Goal: Task Accomplishment & Management: Use online tool/utility

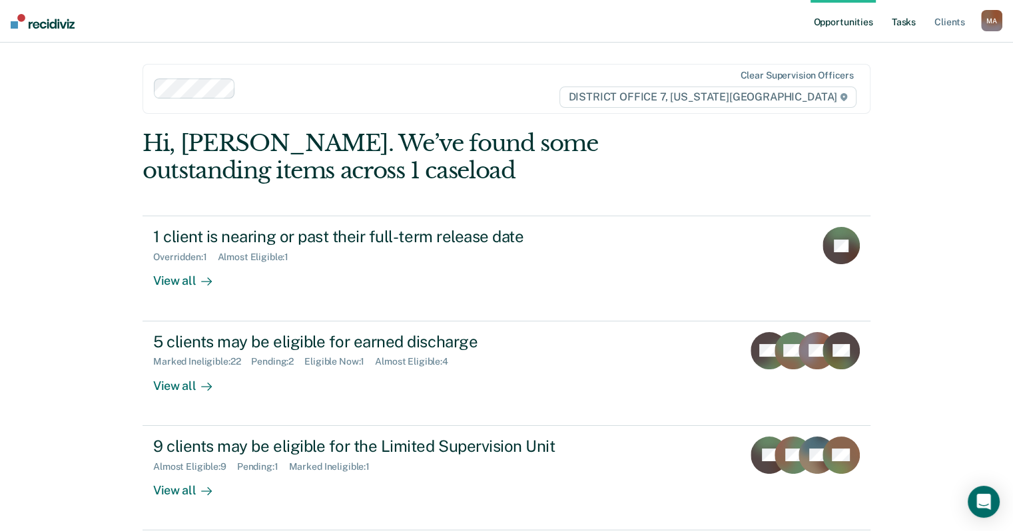
click at [911, 19] on link "Tasks" at bounding box center [903, 21] width 29 height 43
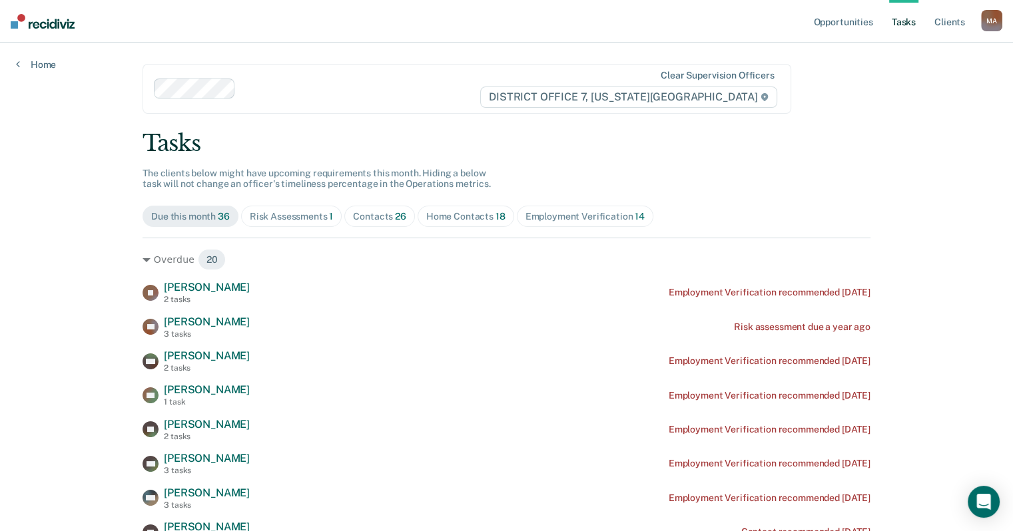
click at [443, 216] on div "Home Contacts 18" at bounding box center [465, 216] width 79 height 11
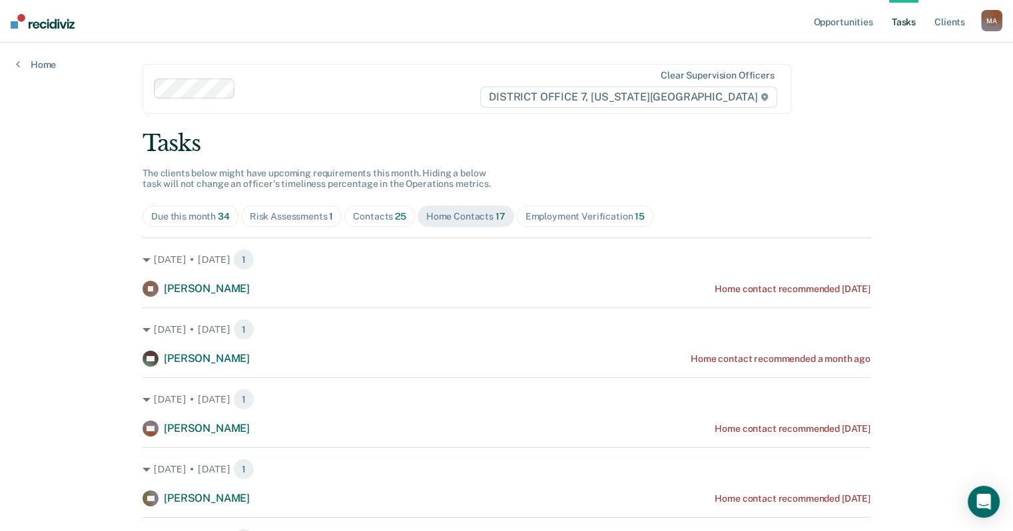
drag, startPoint x: 46, startPoint y: 170, endPoint x: 37, endPoint y: 177, distance: 10.9
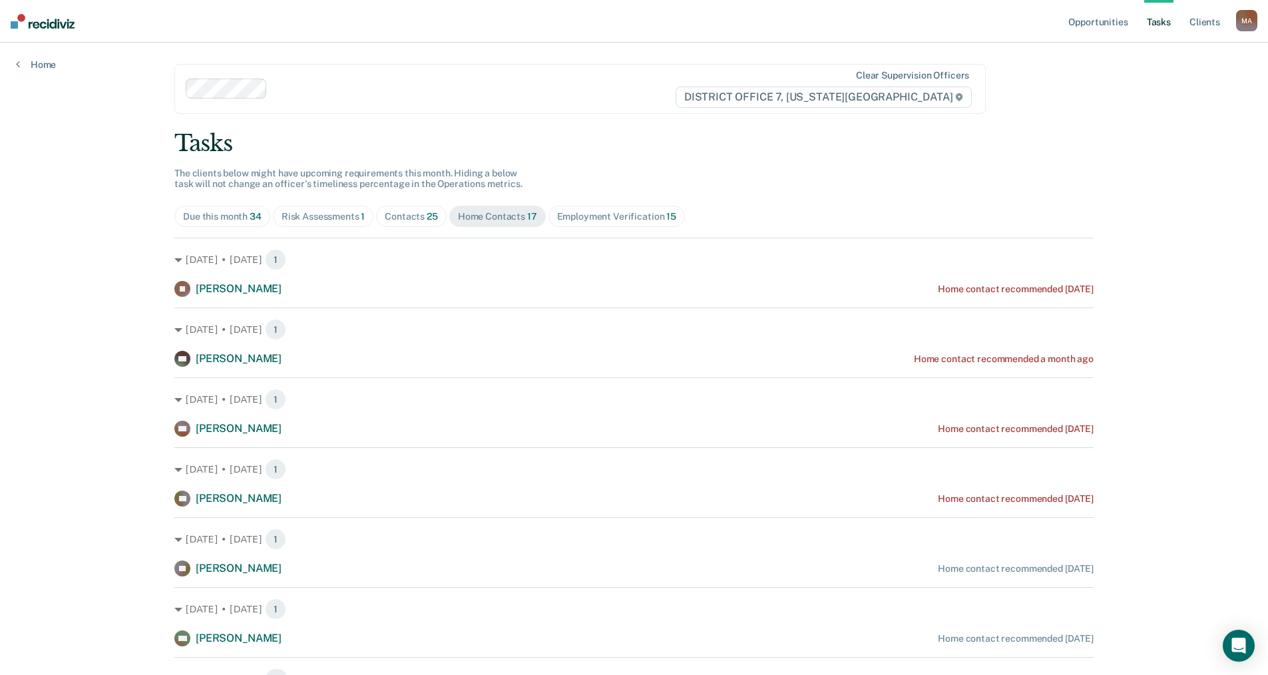
click at [338, 216] on div "Risk Assessments 1" at bounding box center [324, 216] width 84 height 11
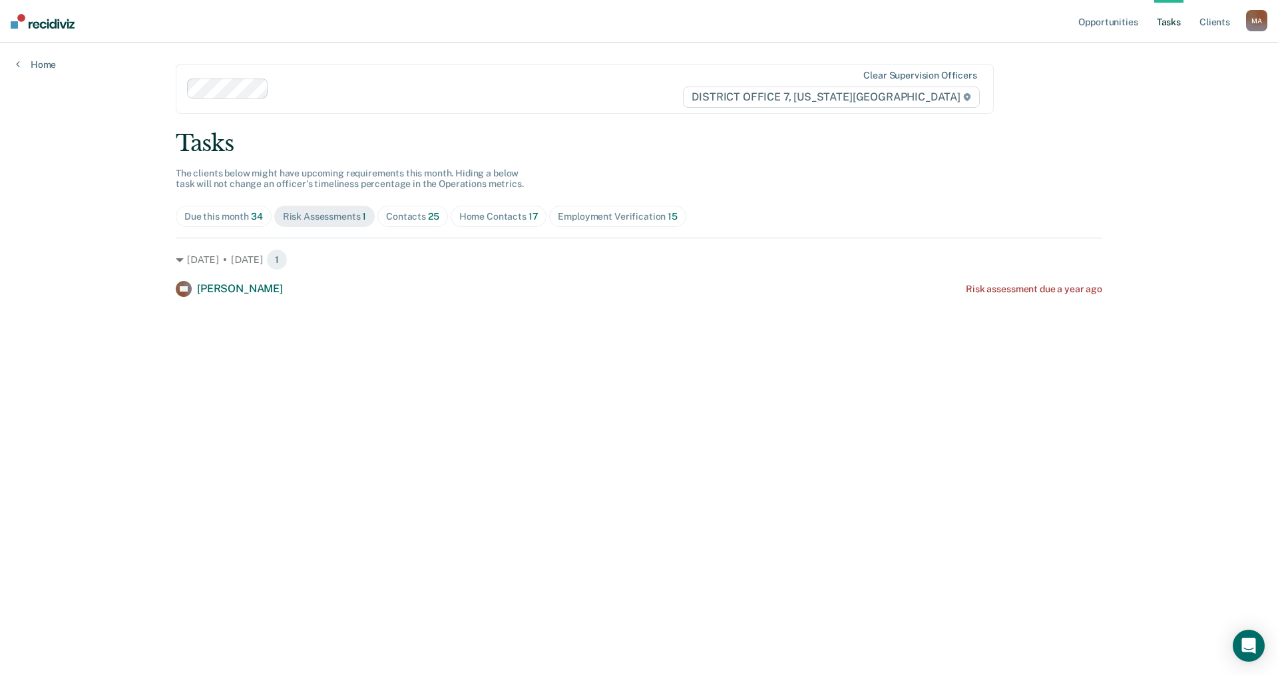
click at [217, 216] on div "Due this month 34" at bounding box center [223, 216] width 79 height 11
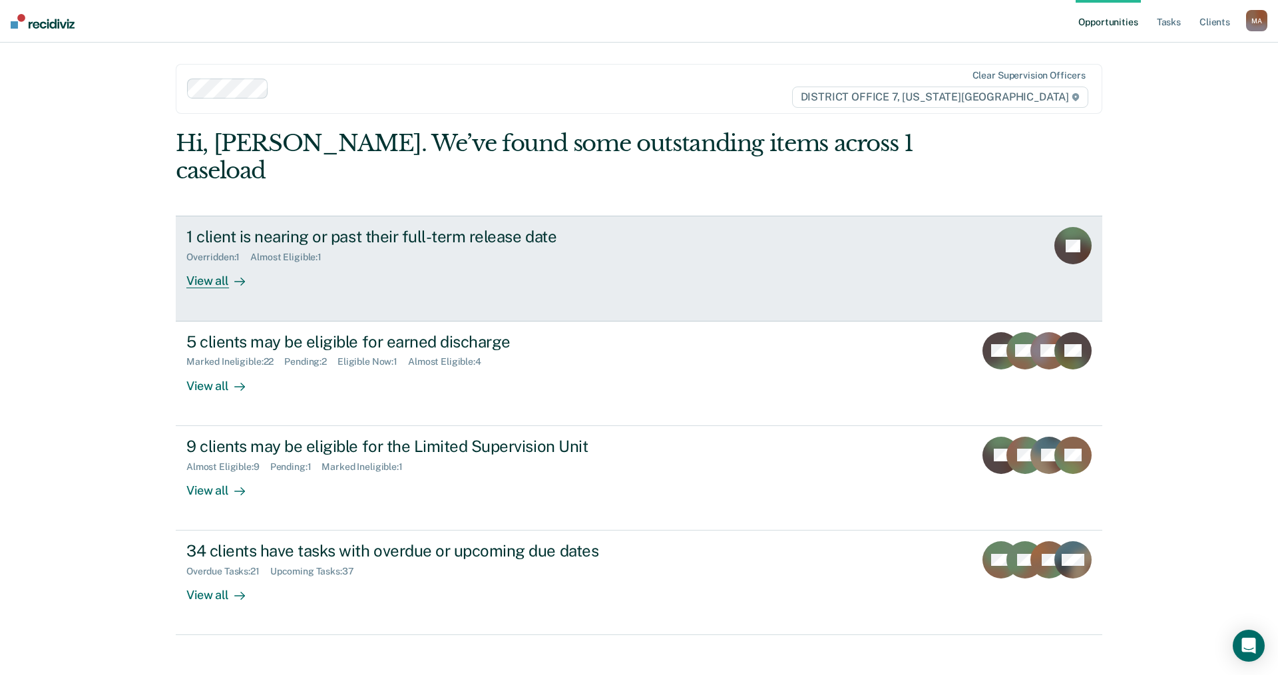
click at [219, 263] on div "View all" at bounding box center [223, 276] width 75 height 26
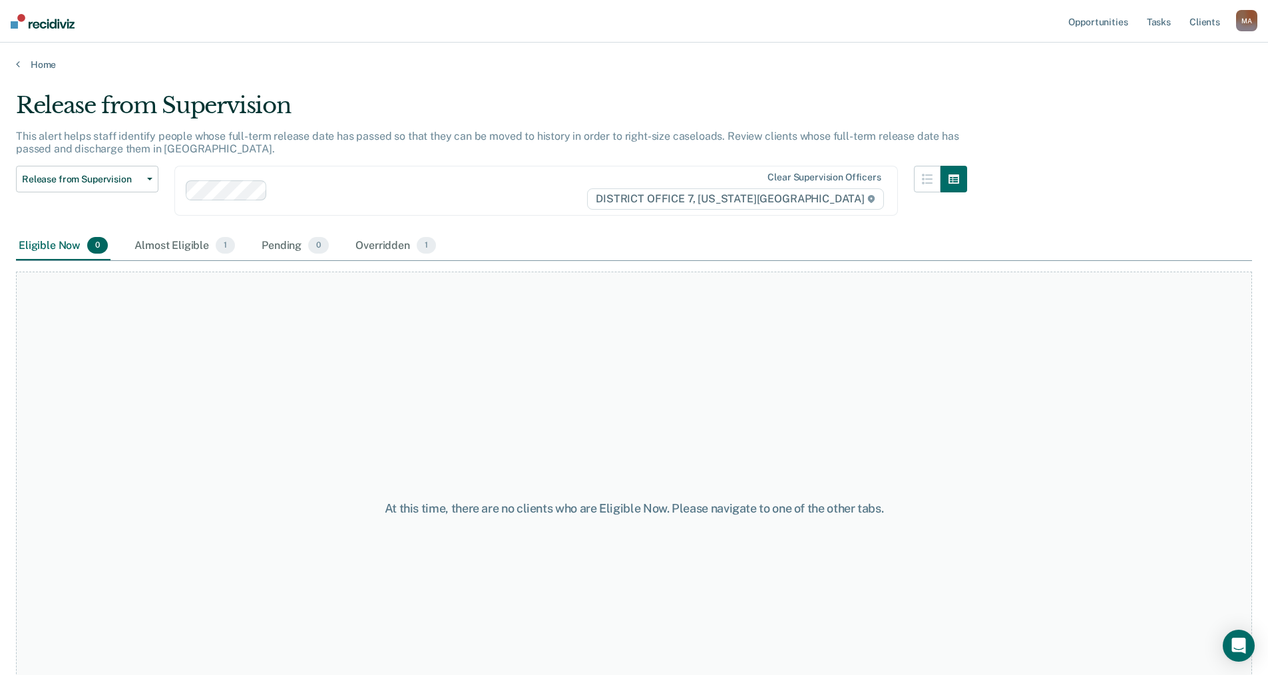
click at [21, 56] on div "Home" at bounding box center [634, 57] width 1268 height 28
click at [22, 65] on link "Home" at bounding box center [634, 65] width 1236 height 12
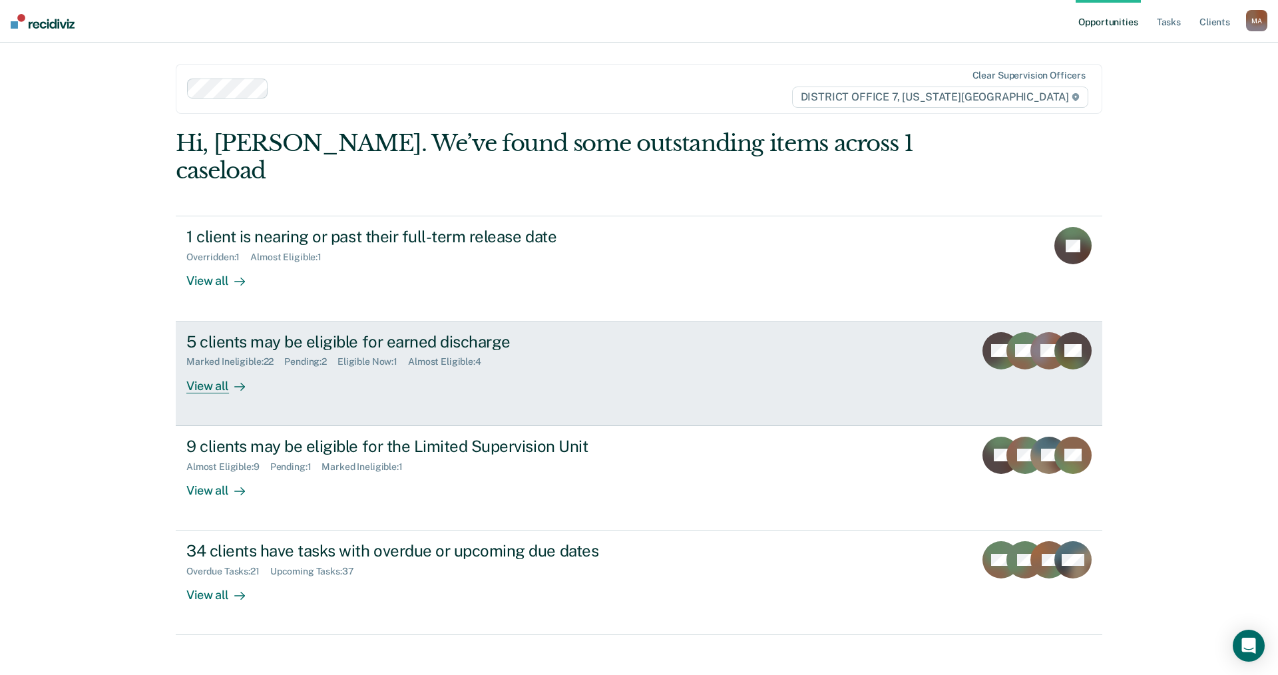
click at [216, 367] on div "View all" at bounding box center [223, 380] width 75 height 26
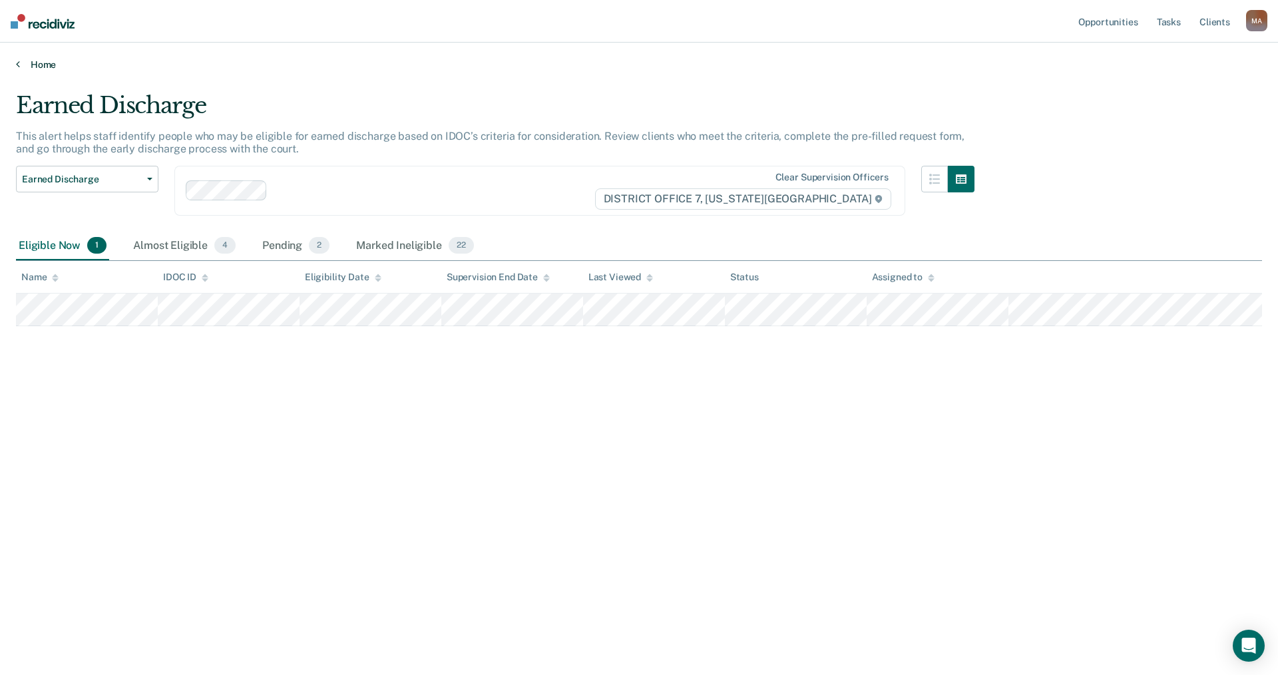
click at [29, 65] on link "Home" at bounding box center [639, 65] width 1246 height 12
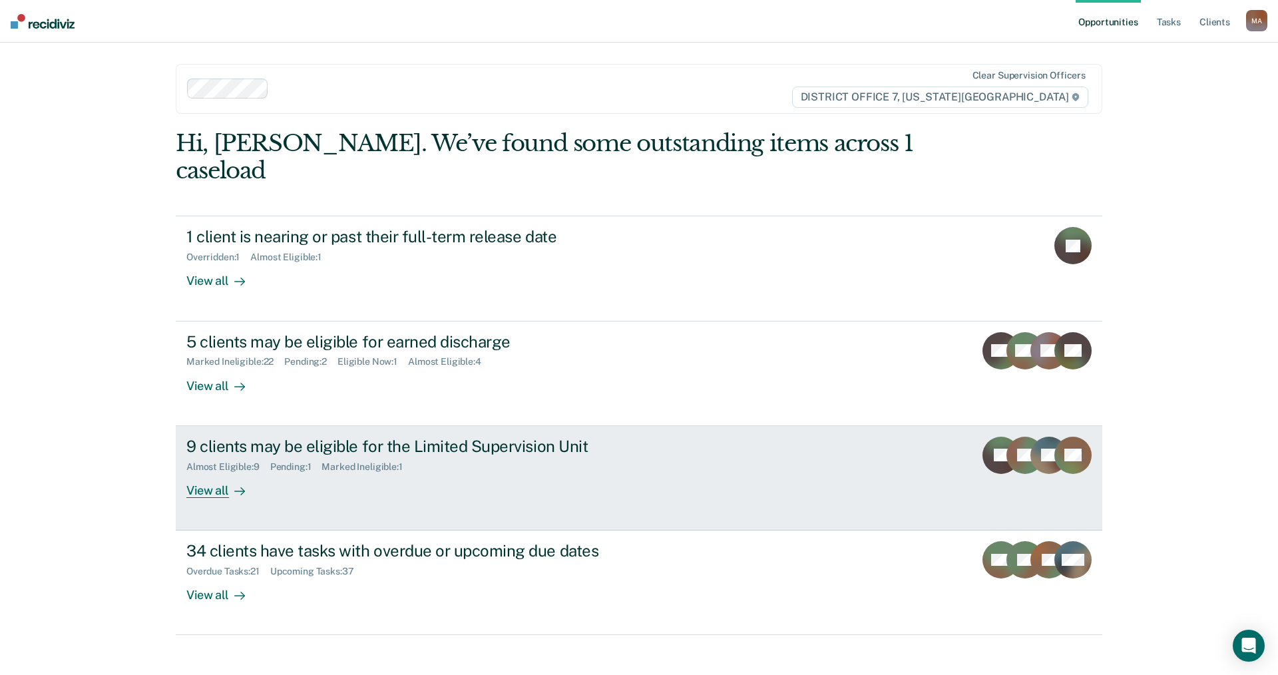
click at [214, 472] on div "View all" at bounding box center [223, 485] width 75 height 26
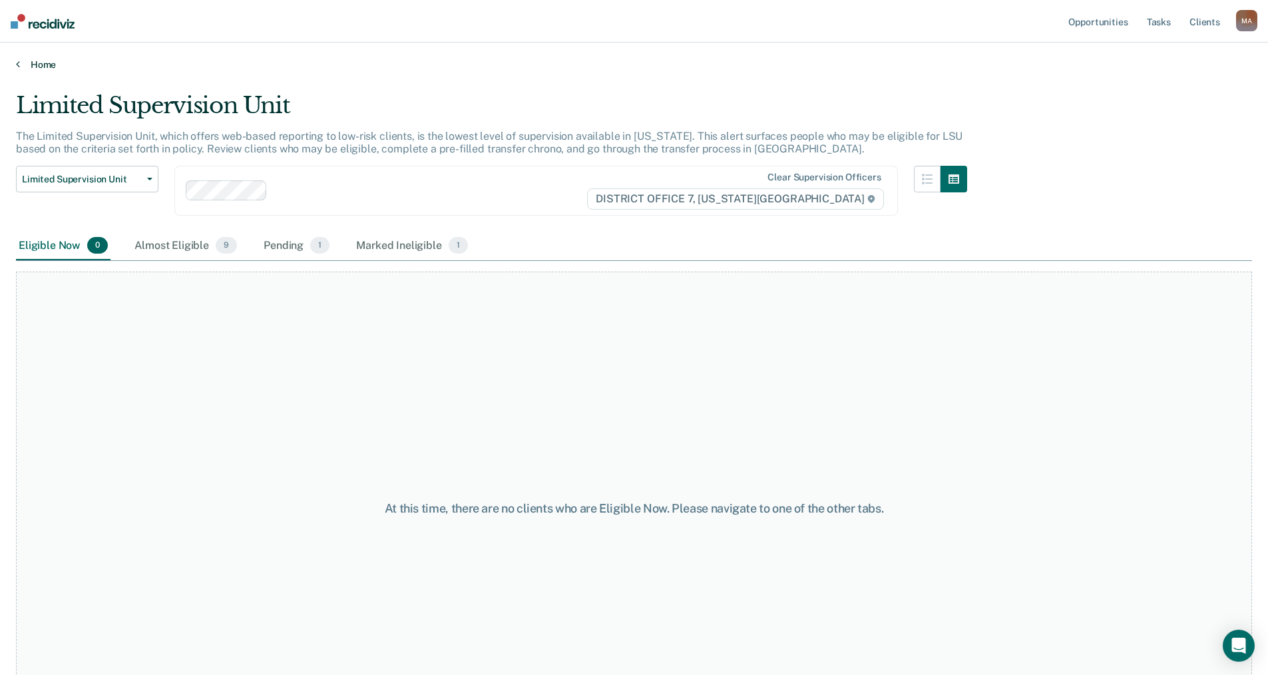
click at [33, 67] on link "Home" at bounding box center [634, 65] width 1236 height 12
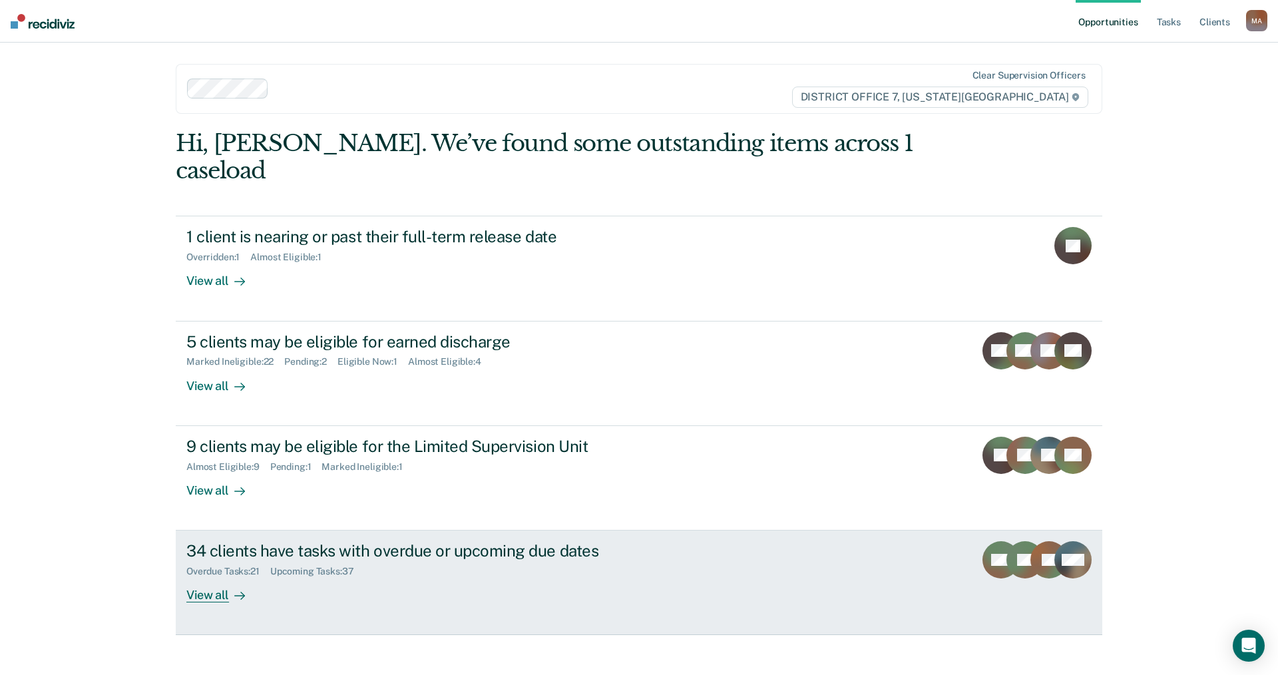
click at [212, 577] on div "View all" at bounding box center [223, 590] width 75 height 26
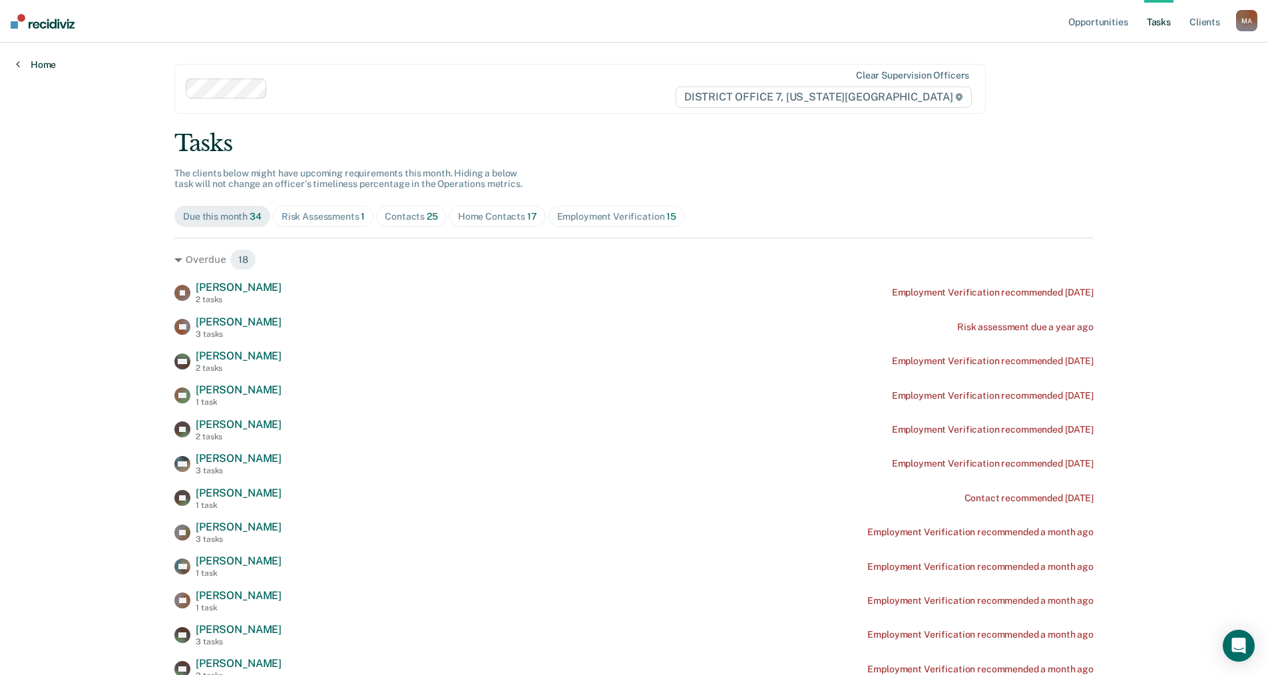
click at [39, 61] on link "Home" at bounding box center [36, 65] width 40 height 12
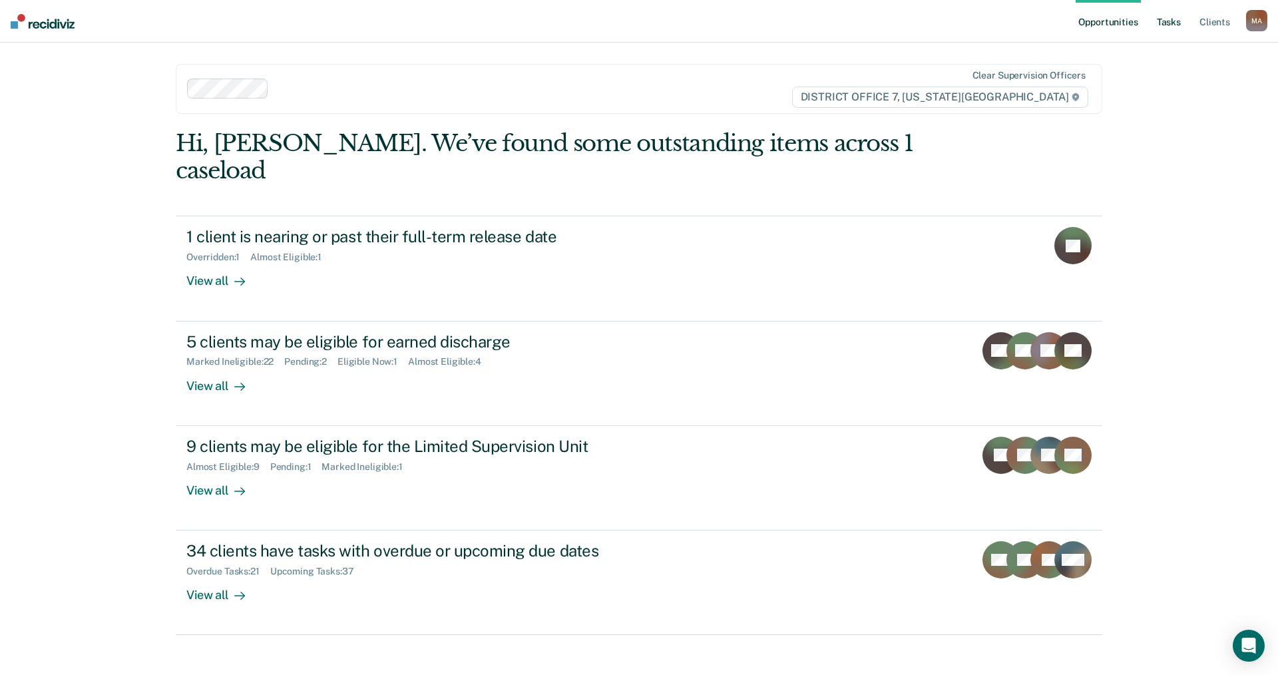
click at [1167, 25] on link "Tasks" at bounding box center [1168, 21] width 29 height 43
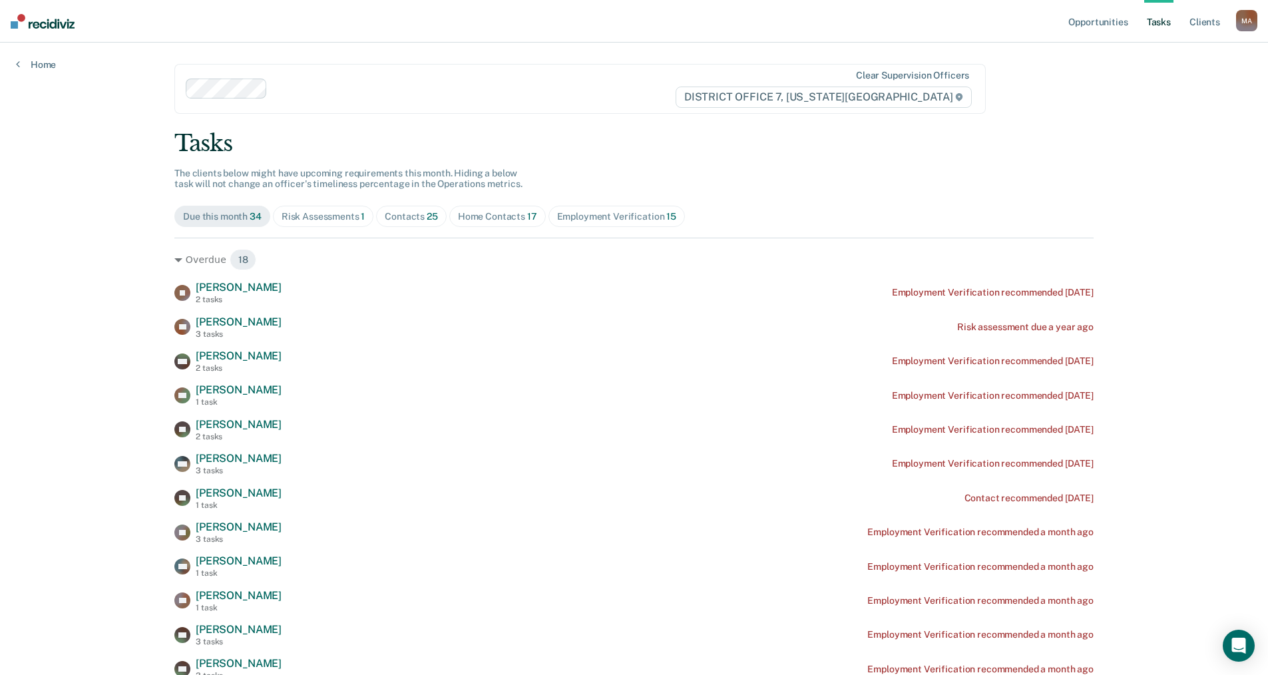
click at [487, 219] on div "Home Contacts 17" at bounding box center [497, 216] width 79 height 11
